Goal: Task Accomplishment & Management: Manage account settings

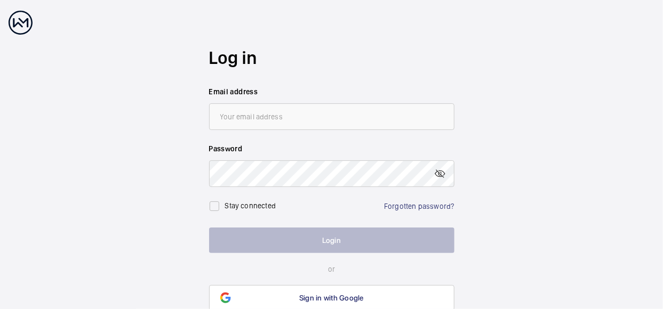
click at [344, 209] on div "Stay connected Forgotten password?" at bounding box center [331, 202] width 245 height 30
click at [417, 206] on link "Forgotten password?" at bounding box center [419, 206] width 70 height 9
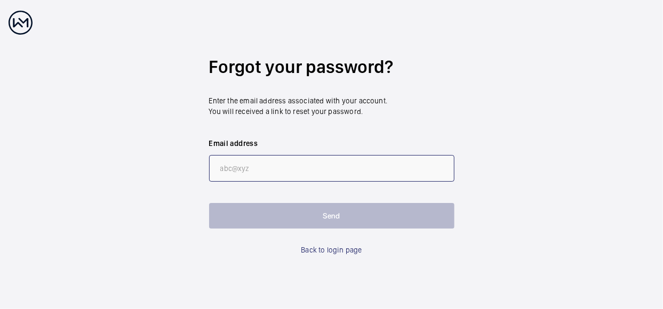
click at [237, 167] on input "email" at bounding box center [331, 168] width 245 height 27
click at [250, 176] on input "email" at bounding box center [331, 168] width 245 height 27
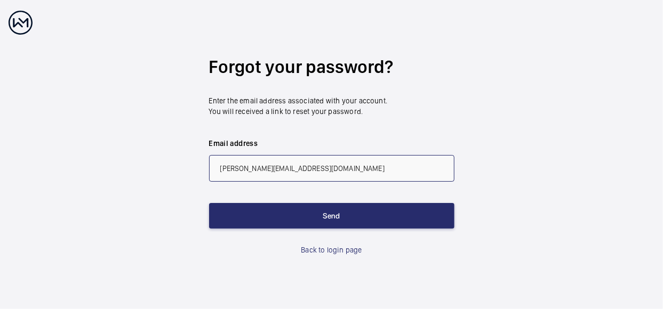
type input "[PERSON_NAME][EMAIL_ADDRESS][DOMAIN_NAME]"
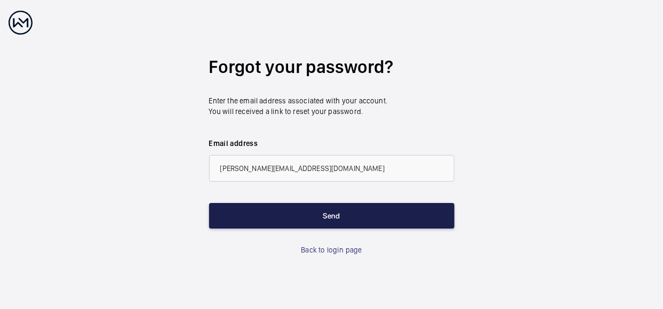
click at [330, 214] on button "Send" at bounding box center [331, 216] width 245 height 26
